Goal: Information Seeking & Learning: Learn about a topic

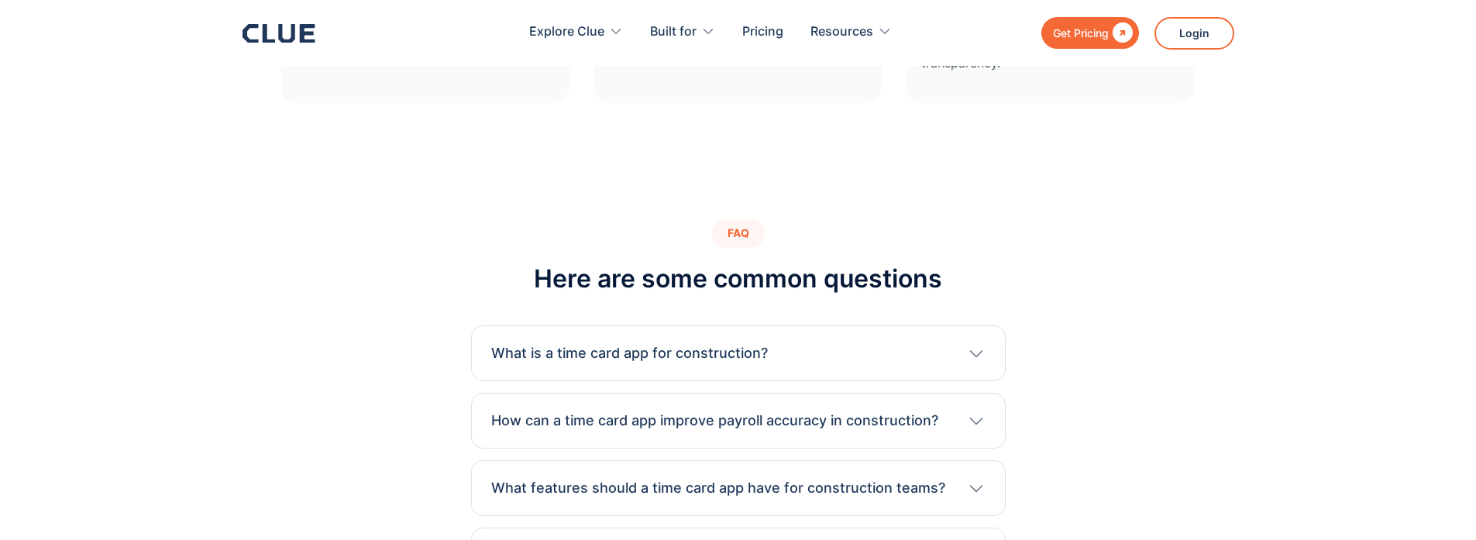
scroll to position [5505, 0]
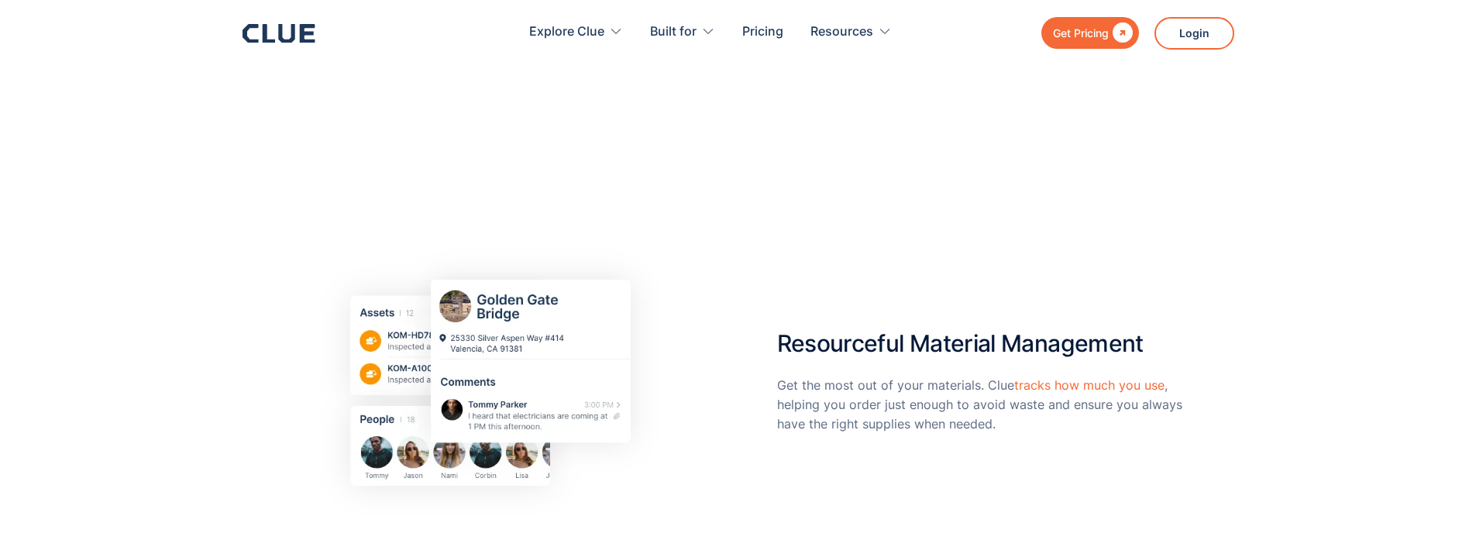
scroll to position [3303, 0]
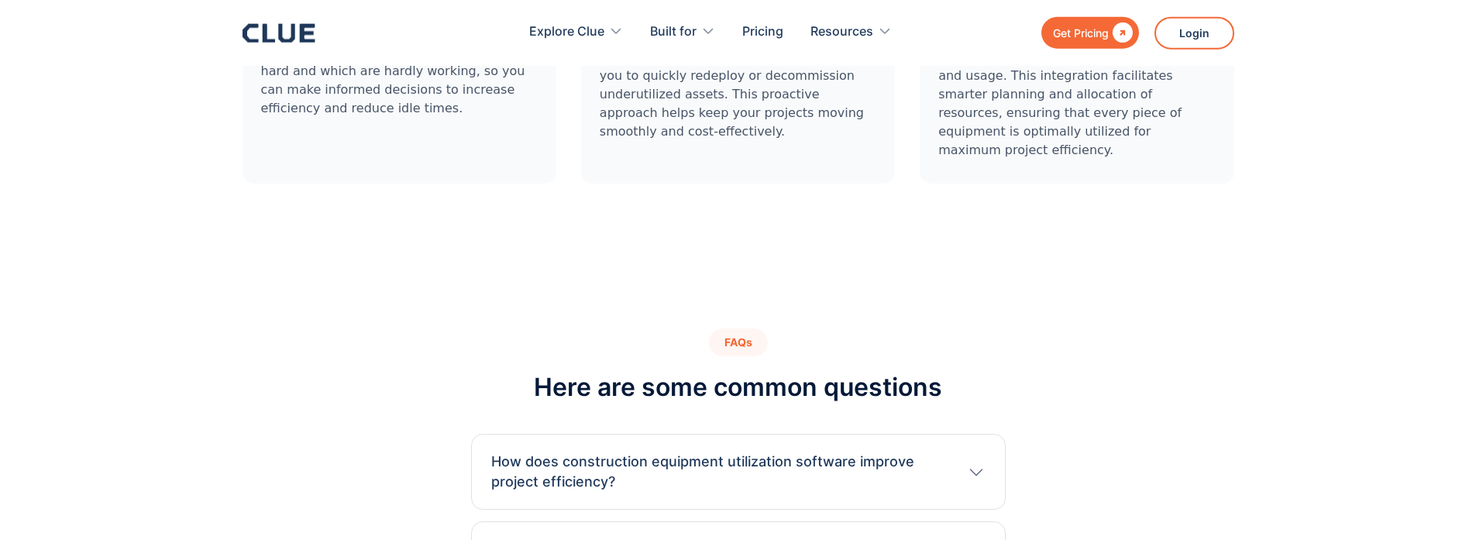
scroll to position [4896, 0]
